Goal: Transaction & Acquisition: Purchase product/service

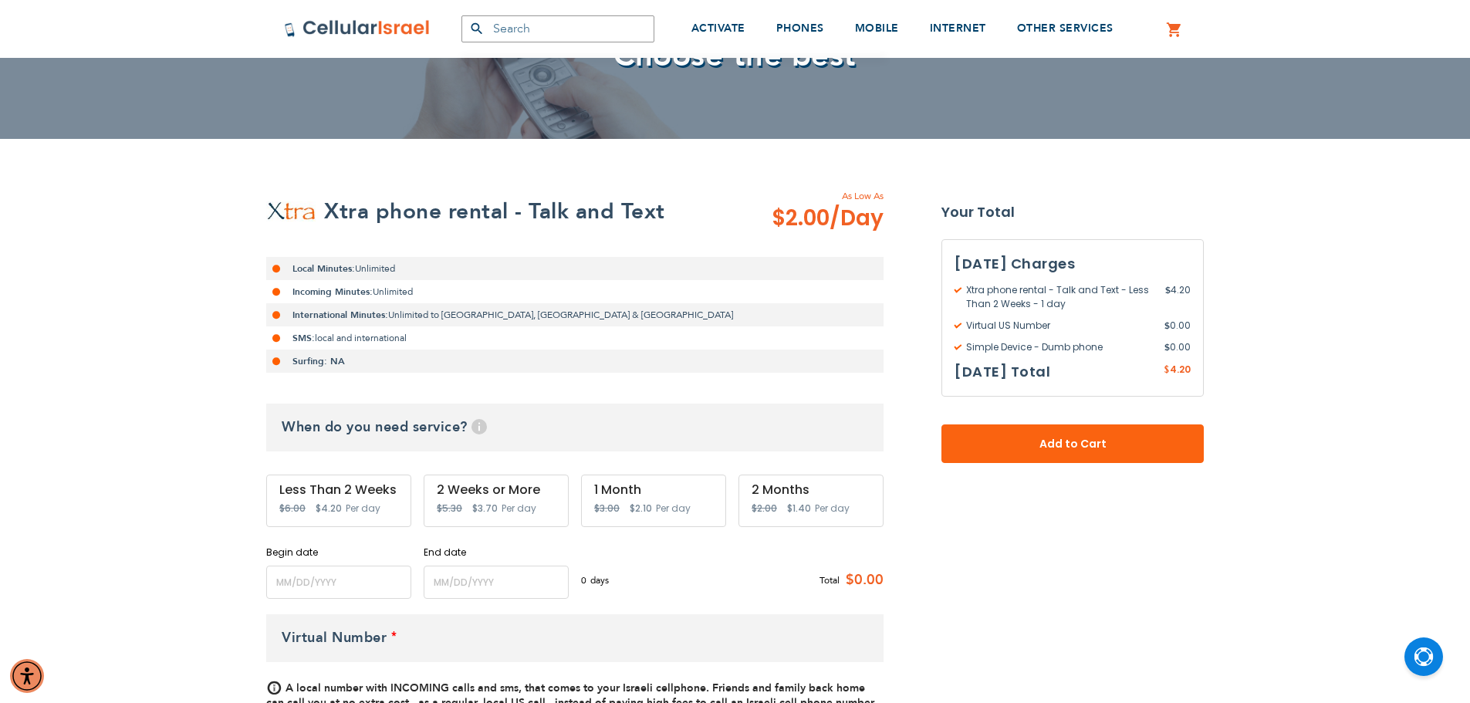
scroll to position [161, 0]
click at [380, 492] on div "Less Than 2 Weeks" at bounding box center [338, 489] width 119 height 14
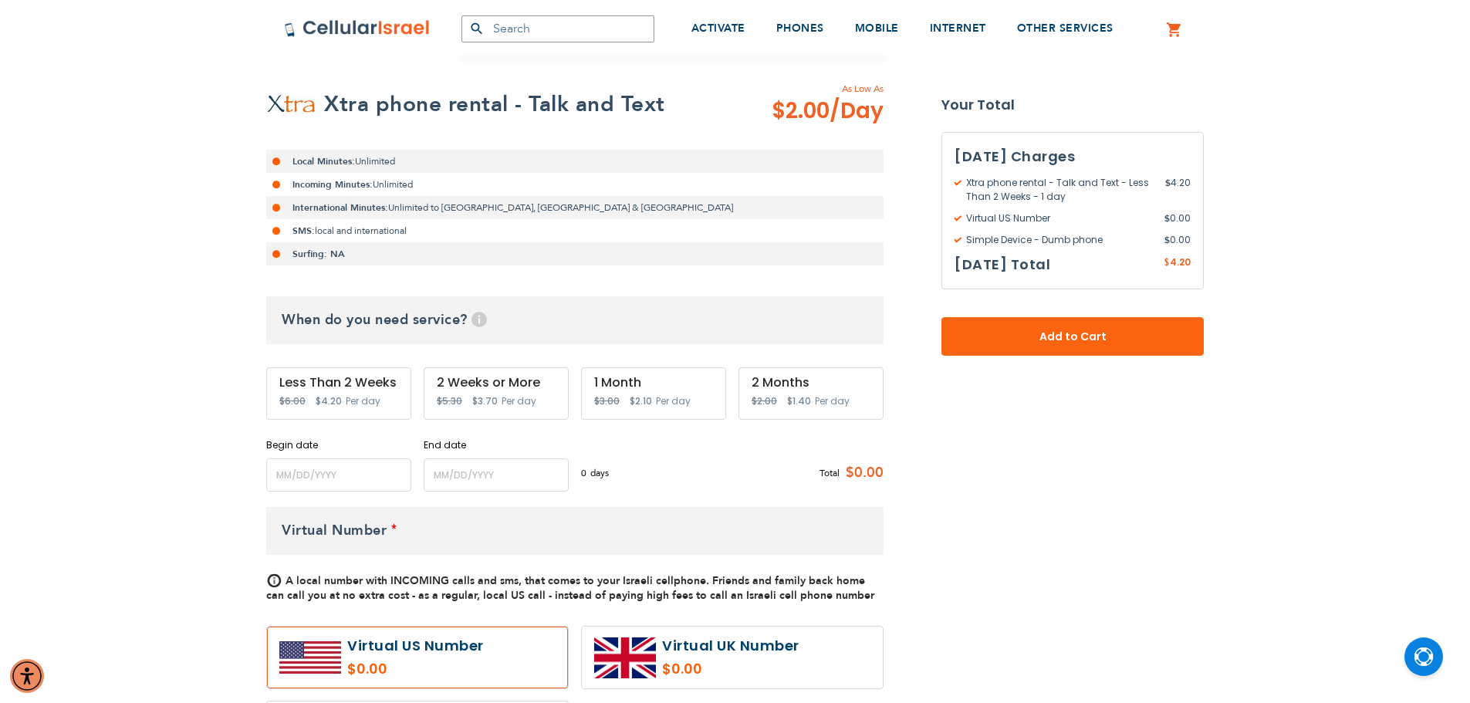
scroll to position [288, 0]
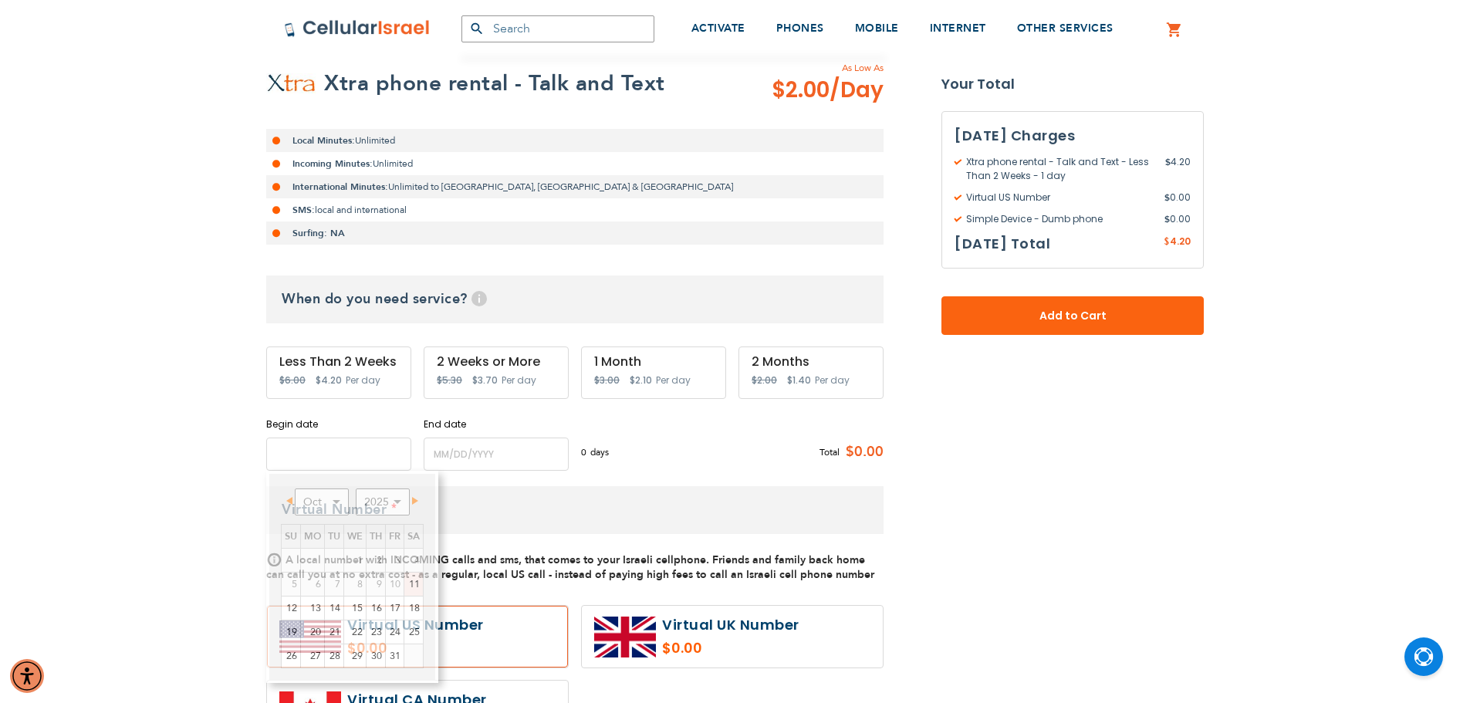
click at [355, 460] on input "name" at bounding box center [338, 454] width 145 height 33
click at [293, 605] on link "12" at bounding box center [291, 608] width 19 height 23
type input "[DATE]"
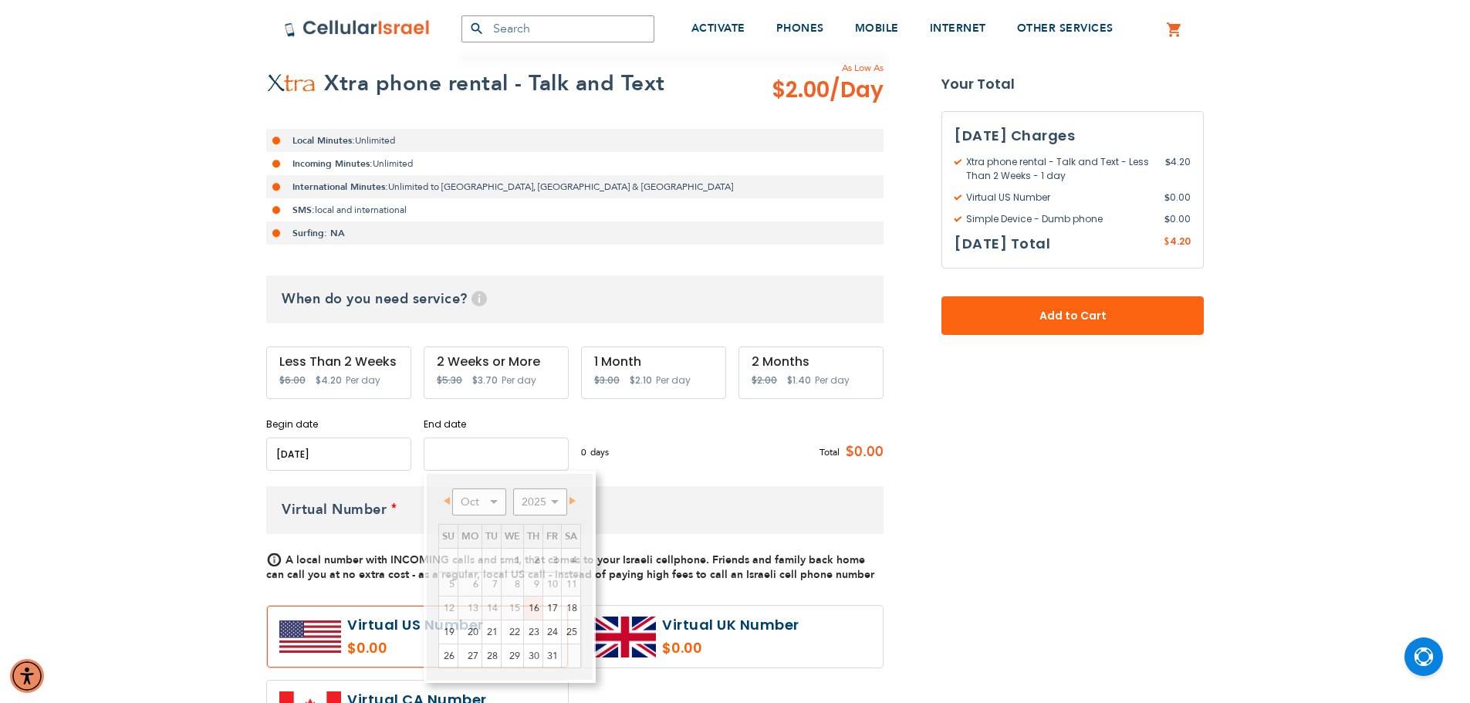
click at [462, 451] on input "name" at bounding box center [496, 454] width 145 height 33
click at [477, 635] on link "20" at bounding box center [469, 632] width 23 height 23
type input "[DATE]"
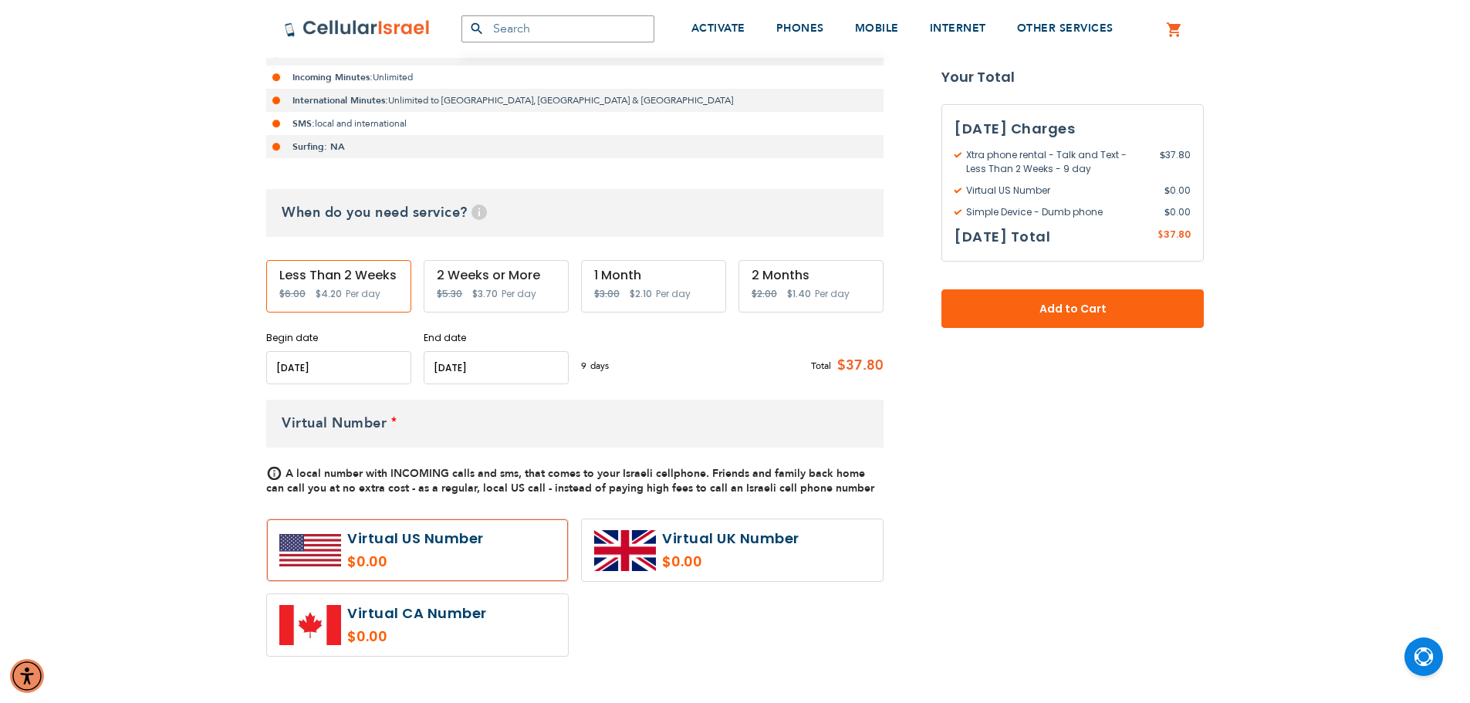
scroll to position [375, 0]
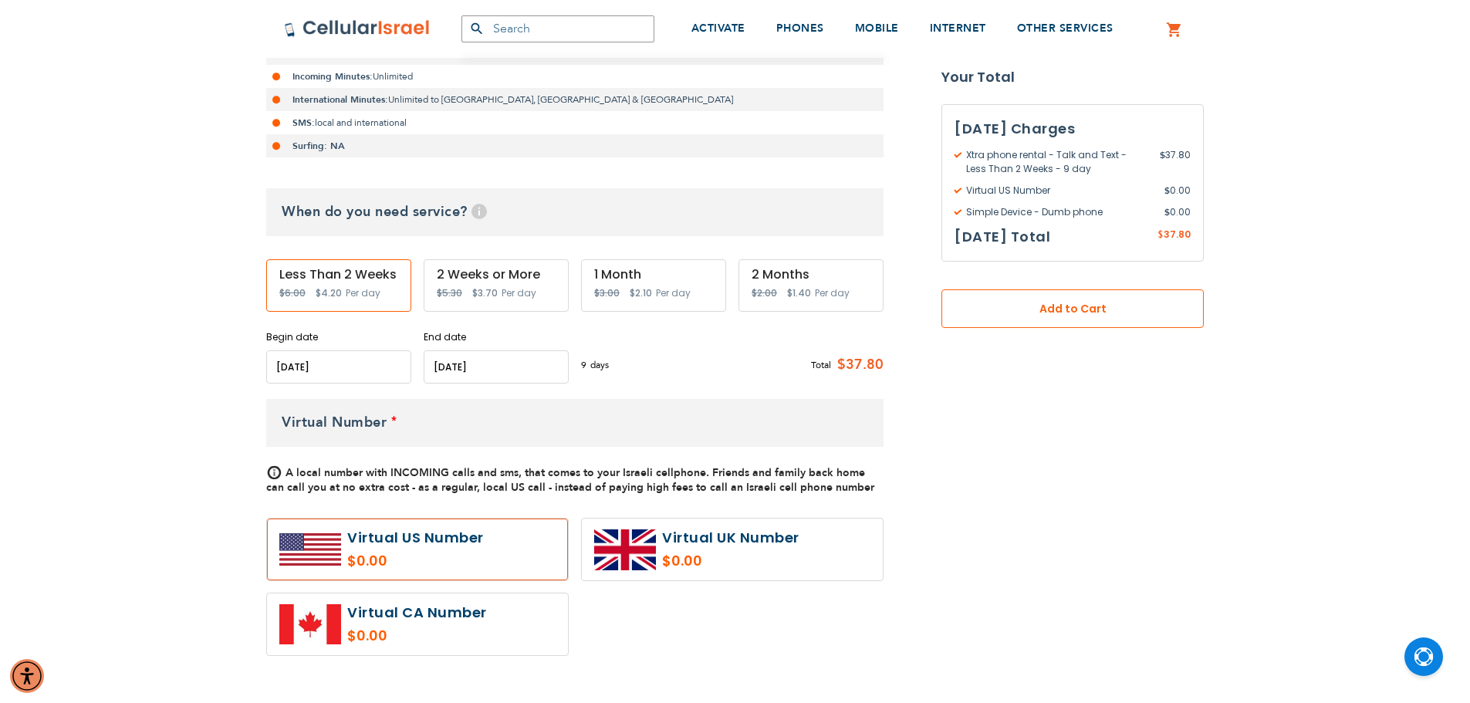
click at [1092, 317] on button "Add to Cart" at bounding box center [1073, 308] width 262 height 39
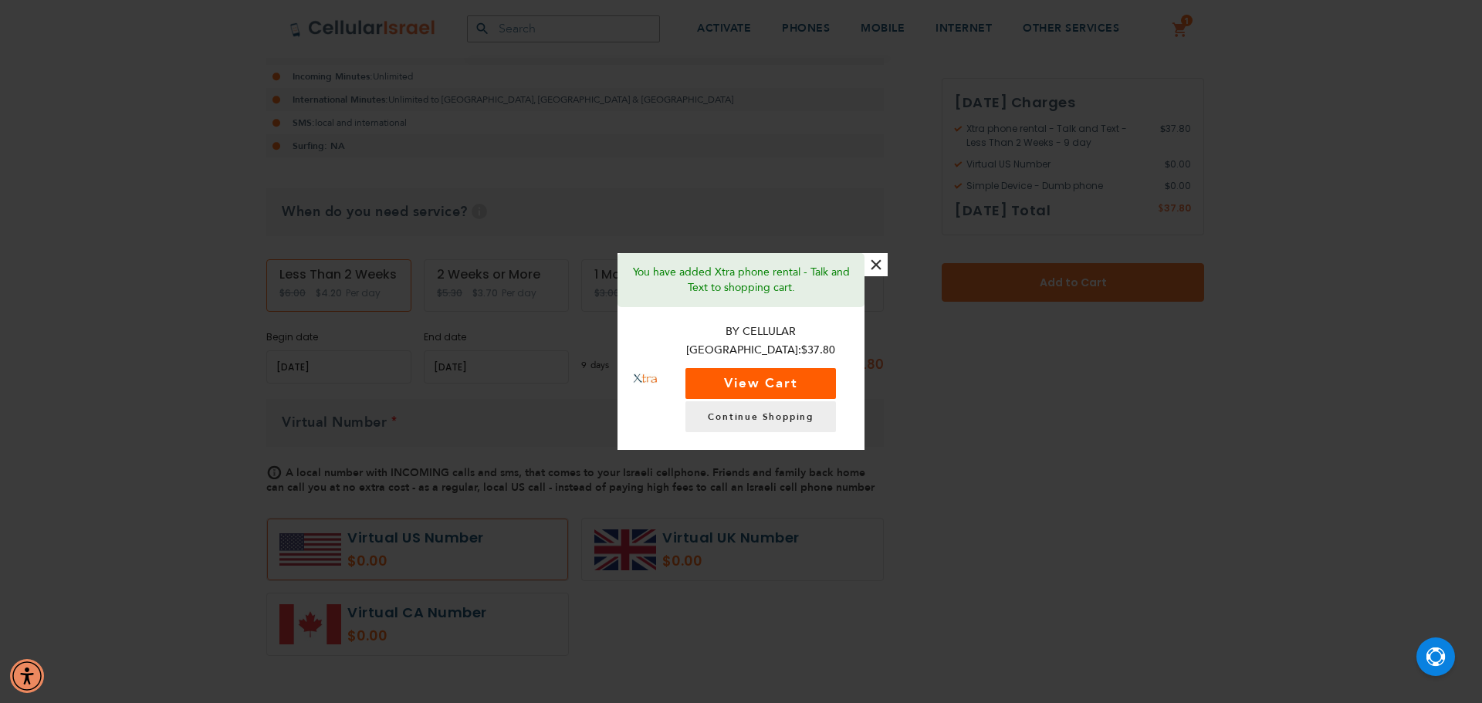
click at [803, 375] on button "View Cart" at bounding box center [760, 383] width 151 height 31
